Goal: Information Seeking & Learning: Learn about a topic

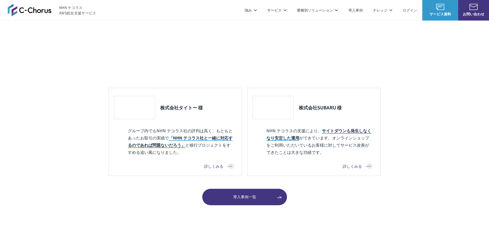
scroll to position [539, 0]
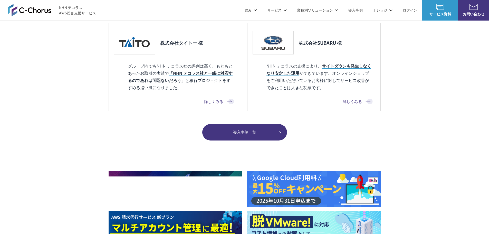
scroll to position [565, 0]
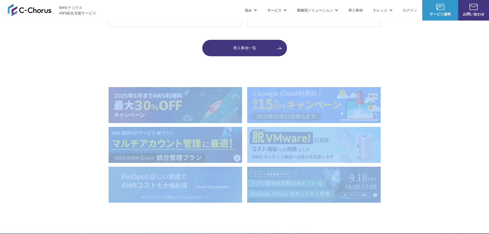
click at [62, 135] on div at bounding box center [244, 145] width 489 height 116
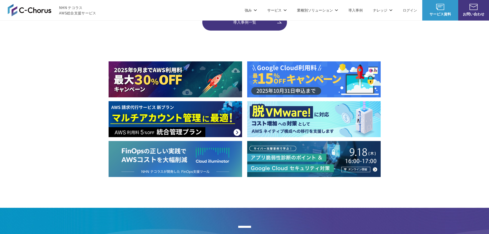
click at [62, 135] on div at bounding box center [244, 119] width 489 height 116
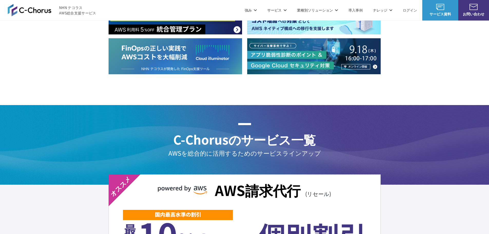
click at [62, 135] on h2 "C-Chorusのサービス一覧" at bounding box center [244, 135] width 489 height 25
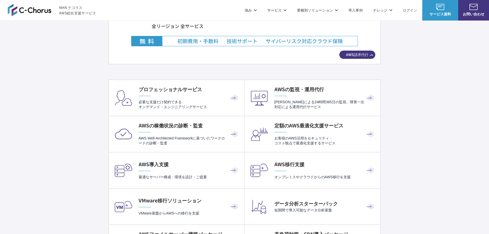
scroll to position [1002, 0]
click at [293, 87] on h4 "AWSの監視・運用代行" at bounding box center [325, 89] width 101 height 7
